Goal: Information Seeking & Learning: Check status

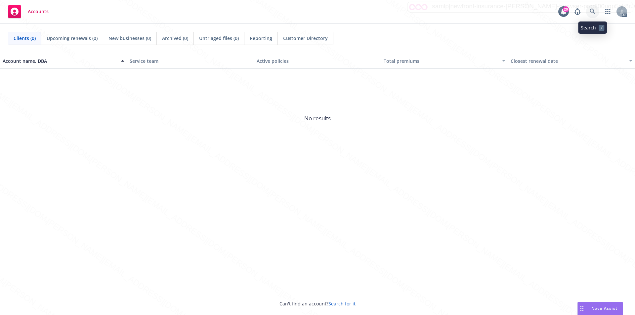
click at [593, 11] on icon at bounding box center [592, 12] width 6 height 6
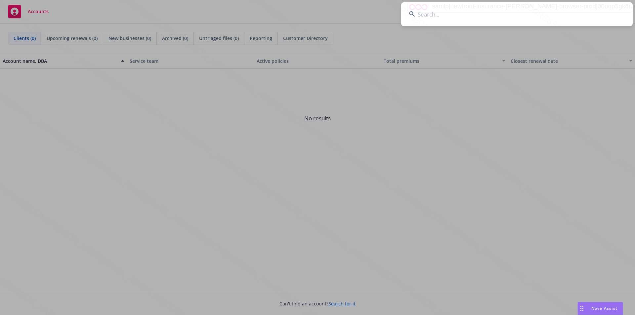
click at [422, 14] on input at bounding box center [516, 14] width 231 height 24
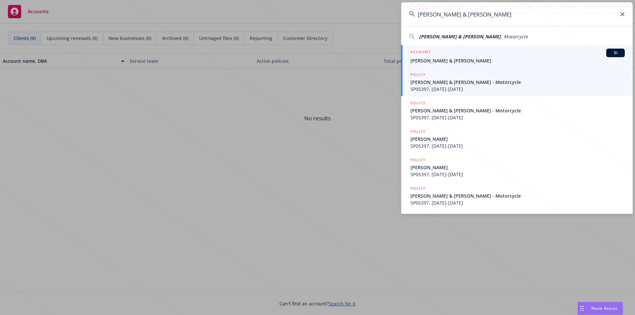
type input "[PERSON_NAME] & [PERSON_NAME]"
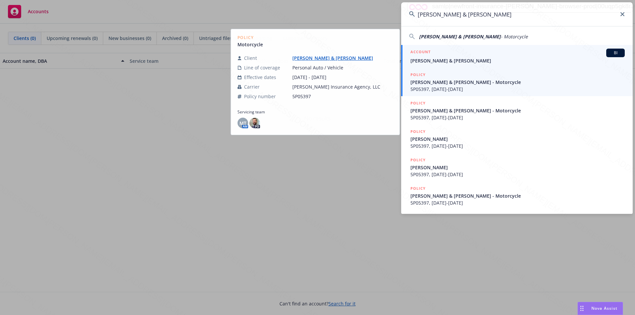
click at [426, 58] on span "[PERSON_NAME] & [PERSON_NAME]" at bounding box center [517, 60] width 214 height 7
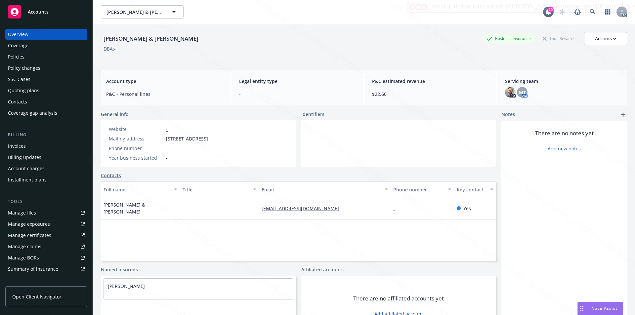
click at [18, 58] on div "Policies" at bounding box center [16, 57] width 17 height 11
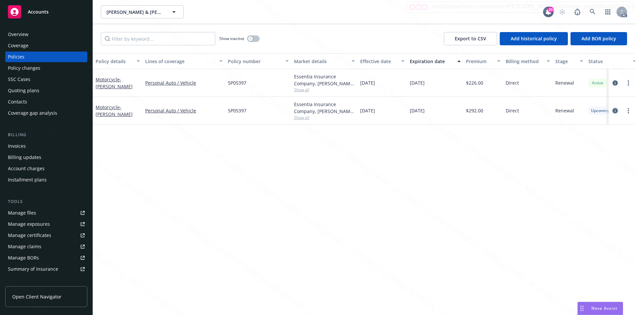
click at [614, 110] on icon "circleInformation" at bounding box center [614, 110] width 5 height 5
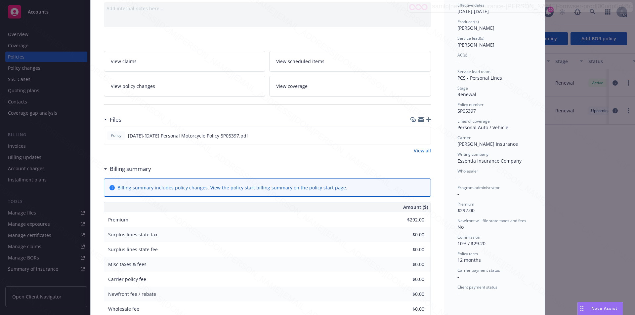
scroll to position [34, 0]
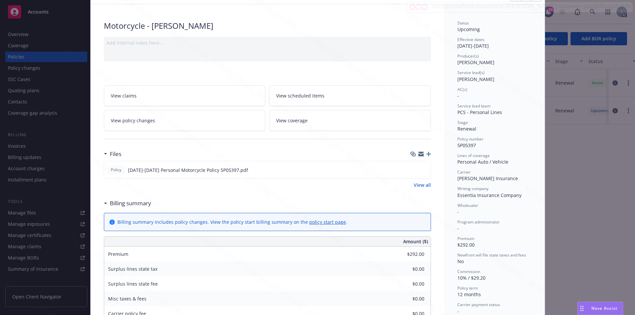
click at [347, 97] on link "View scheduled items" at bounding box center [350, 95] width 162 height 21
click at [319, 122] on link "View coverage" at bounding box center [350, 120] width 162 height 21
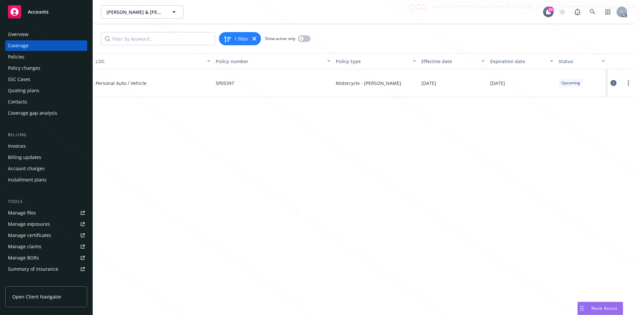
click at [612, 83] on icon at bounding box center [613, 83] width 6 height 6
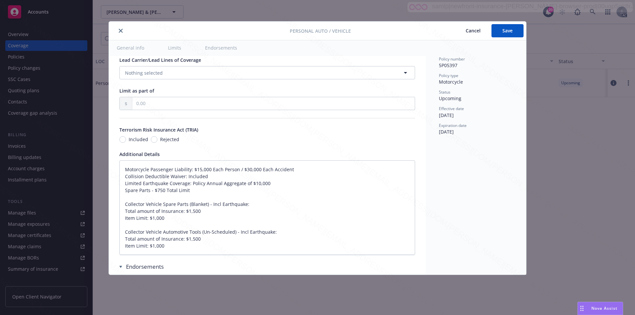
type textarea "x"
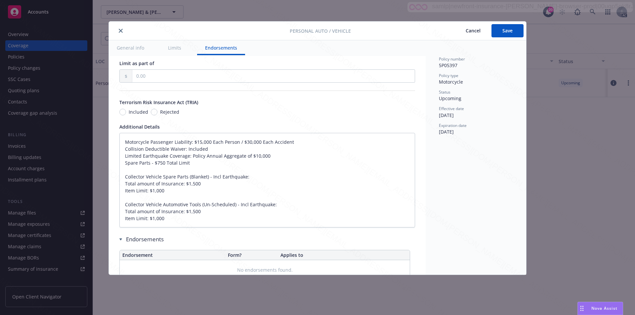
scroll to position [385, 0]
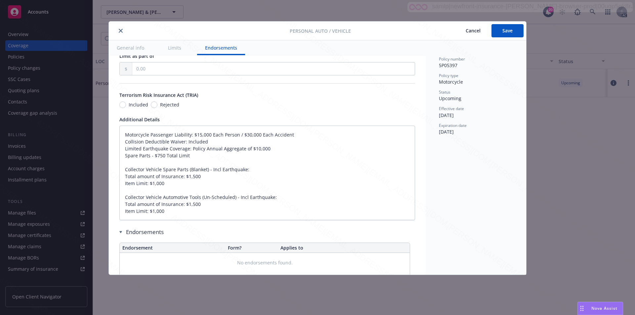
click at [122, 30] on icon "close" at bounding box center [121, 31] width 4 height 4
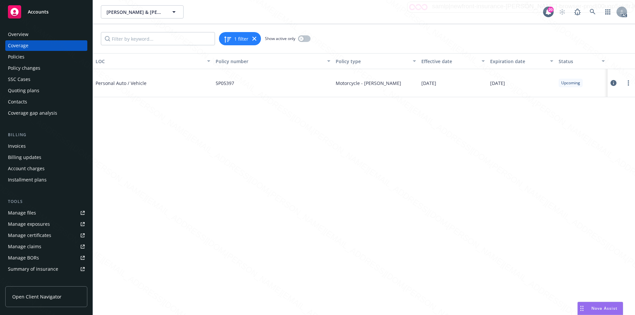
click at [33, 13] on span "Accounts" at bounding box center [38, 11] width 21 height 5
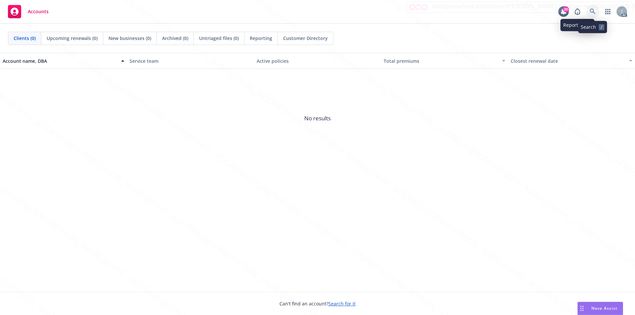
click at [590, 11] on icon at bounding box center [592, 12] width 6 height 6
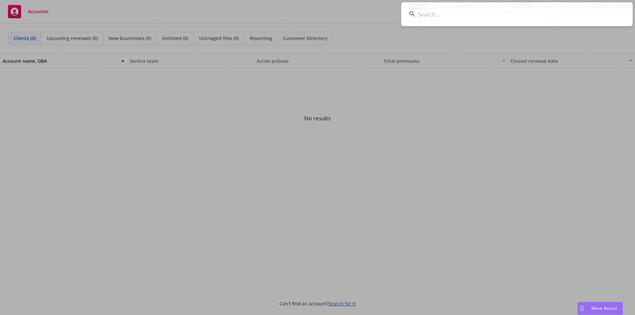
click at [422, 15] on input at bounding box center [516, 14] width 231 height 24
type input "[PERSON_NAME] & [PERSON_NAME]"
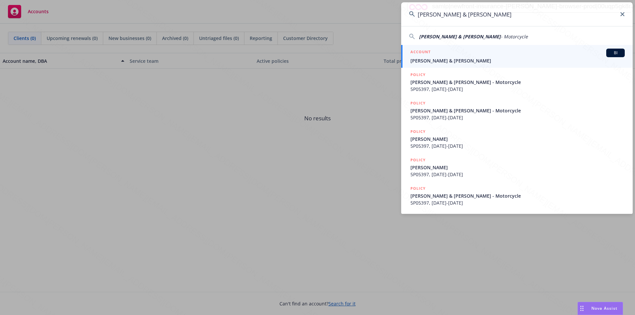
click at [437, 60] on span "[PERSON_NAME] & [PERSON_NAME]" at bounding box center [517, 60] width 214 height 7
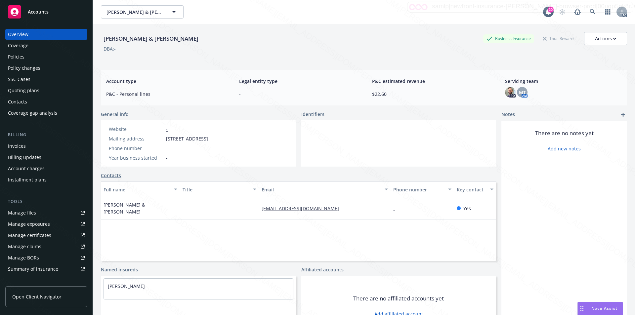
click at [21, 57] on div "Policies" at bounding box center [16, 57] width 17 height 11
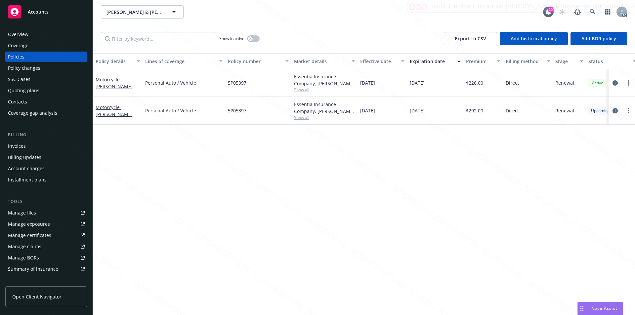
click at [614, 111] on icon "circleInformation" at bounding box center [614, 110] width 5 height 5
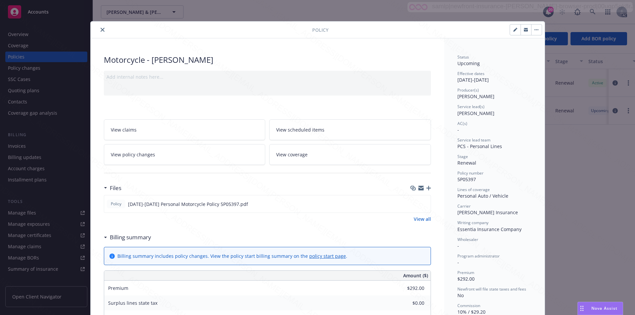
click at [316, 152] on link "View coverage" at bounding box center [350, 154] width 162 height 21
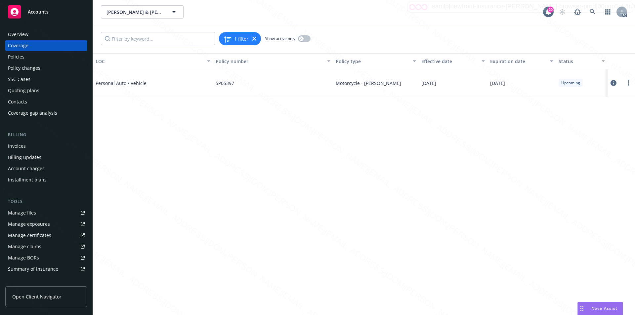
click at [612, 84] on icon at bounding box center [613, 83] width 6 height 6
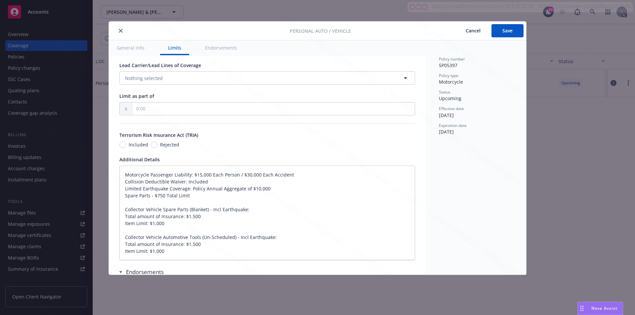
type textarea "x"
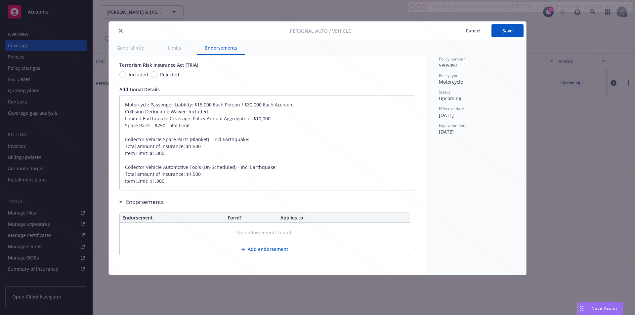
scroll to position [422, 0]
click at [120, 31] on icon "close" at bounding box center [121, 31] width 4 height 4
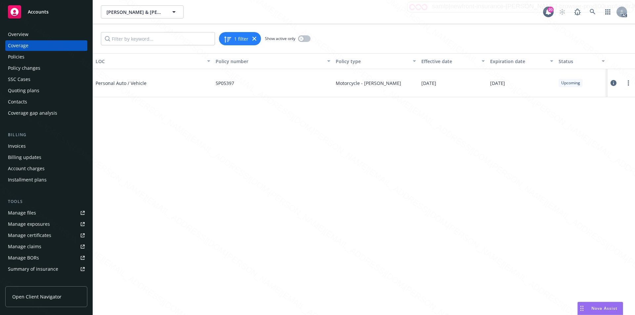
click at [38, 13] on span "Accounts" at bounding box center [38, 11] width 21 height 5
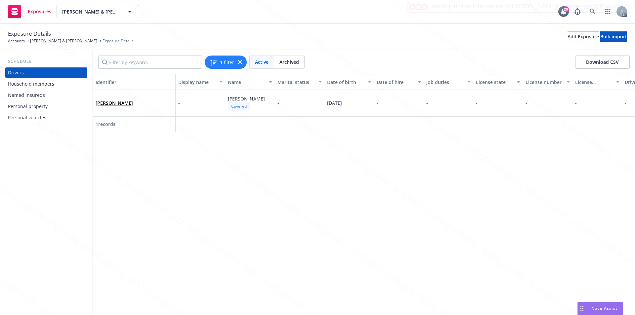
click at [29, 116] on div "Personal vehicles" at bounding box center [27, 117] width 38 height 11
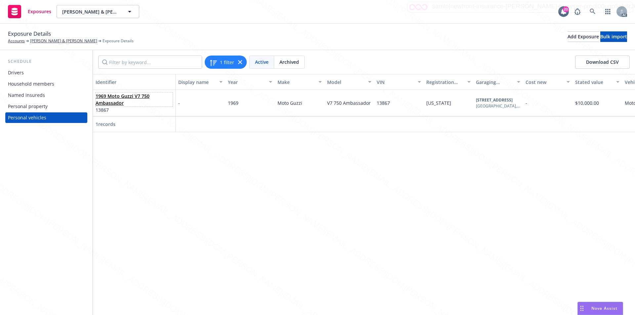
click at [108, 96] on link "1969 Moto Guzzi V7 750 Ambassador" at bounding box center [123, 99] width 54 height 13
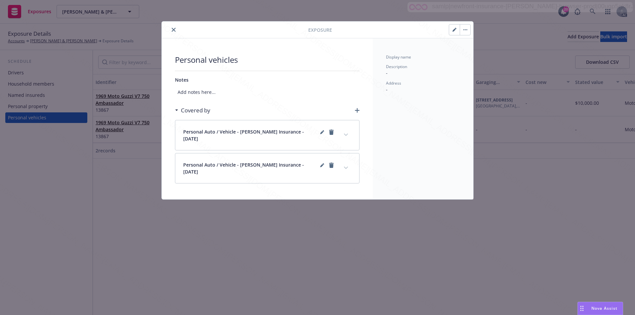
click at [175, 28] on icon "close" at bounding box center [174, 30] width 4 height 4
